Goal: Answer question/provide support

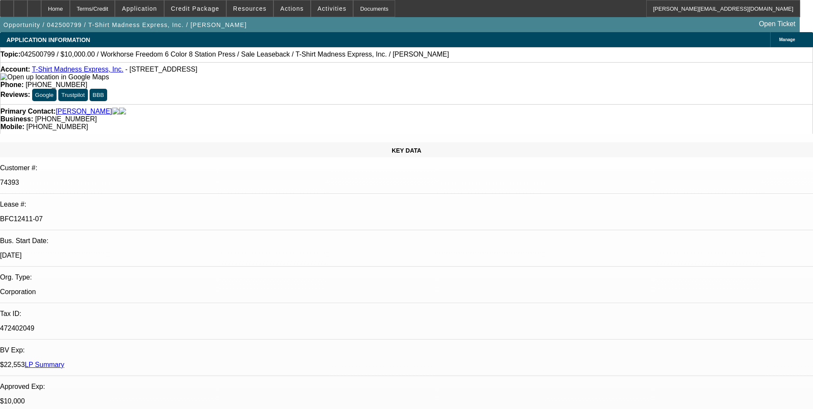
select select "0"
select select "2"
select select "0"
select select "2"
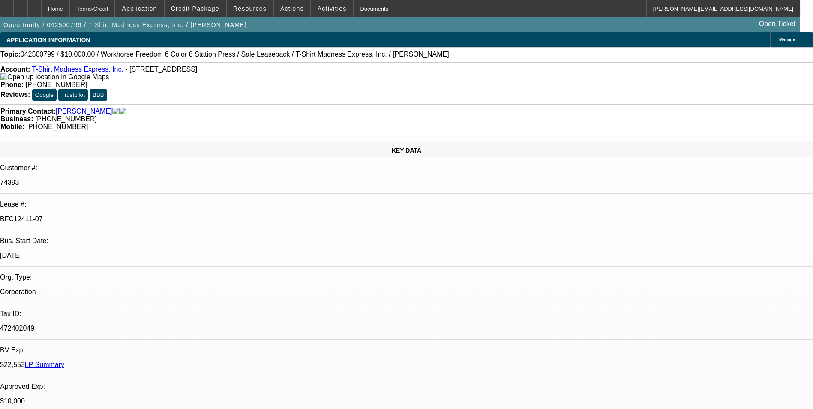
select select "0"
select select "2"
select select "0"
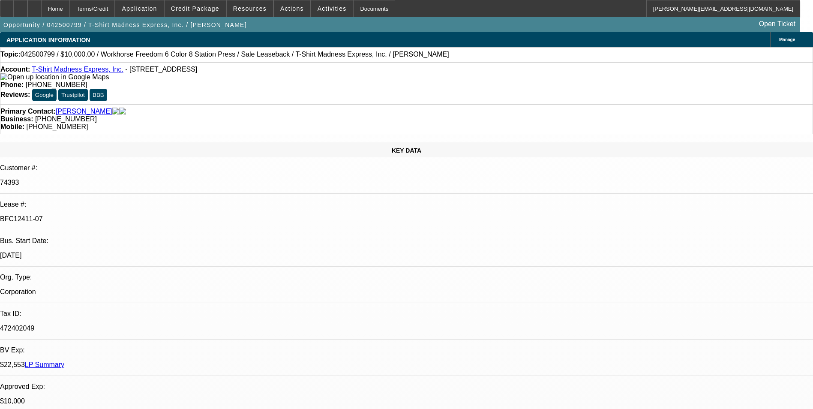
select select "2"
select select "0"
select select "1"
select select "2"
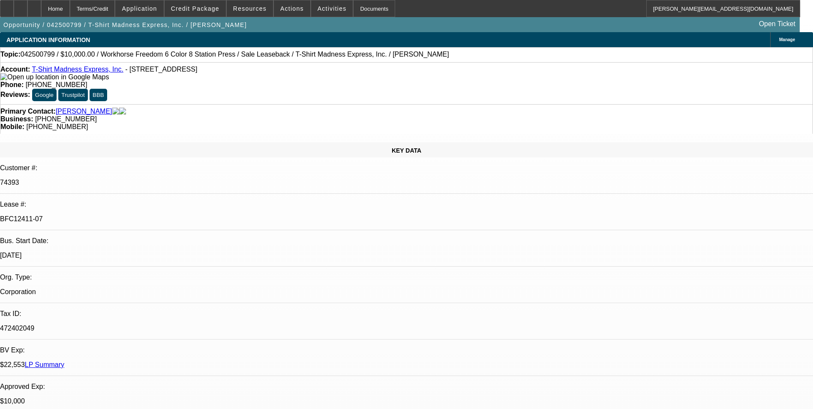
select select "1"
select select "2"
select select "1"
select select "2"
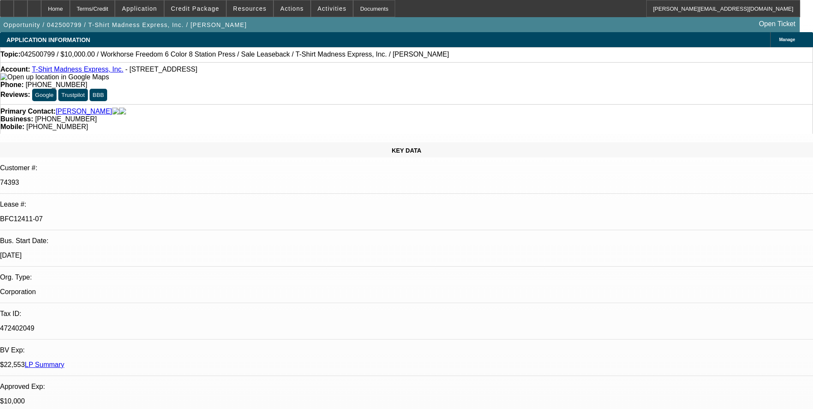
select select "2"
select select "1"
select select "2"
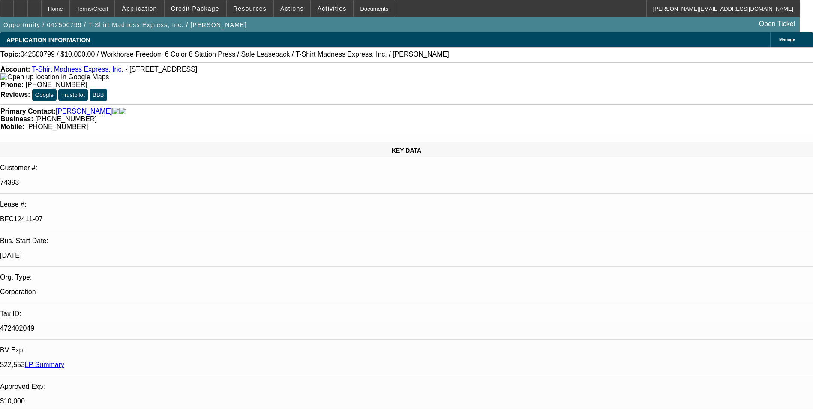
click at [664, 100] on mat-icon "reply_all" at bounding box center [668, 104] width 10 height 10
